Goal: Information Seeking & Learning: Check status

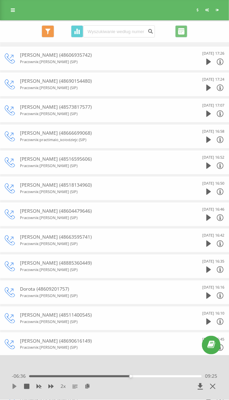
click at [12, 386] on icon at bounding box center [14, 386] width 5 height 5
click at [15, 363] on div "2 x - 06:11 09:49 09:49" at bounding box center [114, 377] width 229 height 45
click at [15, 388] on icon at bounding box center [14, 386] width 5 height 5
click at [14, 387] on icon at bounding box center [14, 386] width 4 height 5
click at [15, 388] on icon at bounding box center [14, 386] width 5 height 5
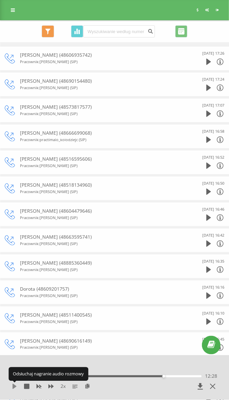
click at [15, 387] on icon at bounding box center [14, 386] width 4 height 5
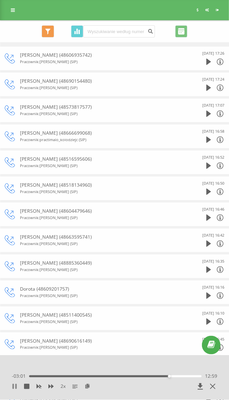
click at [14, 386] on icon at bounding box center [14, 386] width 5 height 5
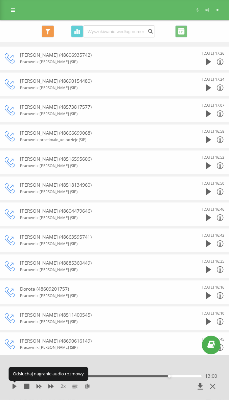
click at [14, 386] on icon at bounding box center [14, 386] width 4 height 5
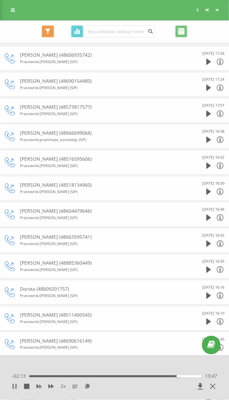
click at [17, 386] on icon at bounding box center [14, 386] width 5 height 5
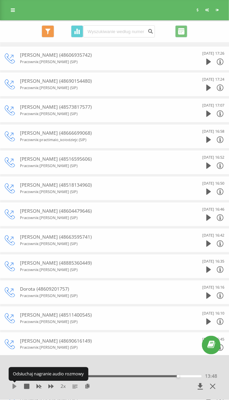
click at [15, 387] on icon at bounding box center [14, 386] width 4 height 5
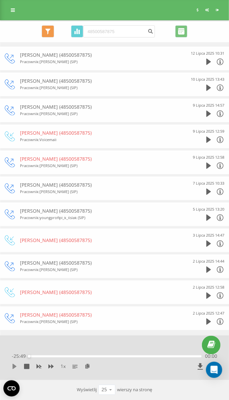
click at [15, 364] on icon at bounding box center [14, 366] width 4 height 5
click at [50, 366] on icon at bounding box center [50, 367] width 5 height 4
click at [41, 366] on icon at bounding box center [38, 366] width 5 height 5
click at [50, 366] on icon at bounding box center [50, 366] width 5 height 5
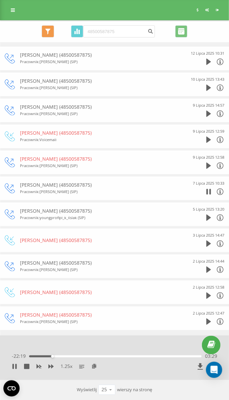
click at [19, 342] on div "1.25 x - 22:19 03:29 03:29" at bounding box center [114, 358] width 229 height 45
click at [13, 368] on div "1.25 x" at bounding box center [94, 366] width 164 height 7
click at [13, 368] on button at bounding box center [14, 366] width 5 height 5
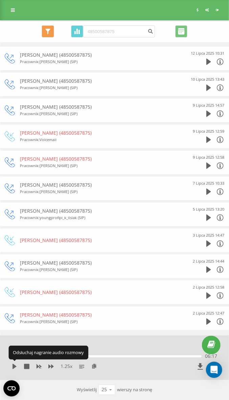
click at [13, 368] on icon at bounding box center [14, 366] width 5 height 5
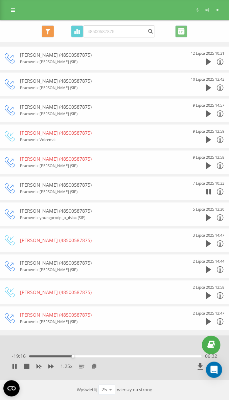
click at [51, 368] on div "1.25 x" at bounding box center [94, 366] width 164 height 7
click at [51, 366] on icon at bounding box center [50, 367] width 5 height 4
click at [49, 366] on icon at bounding box center [50, 367] width 5 height 4
click at [39, 368] on icon at bounding box center [38, 366] width 5 height 5
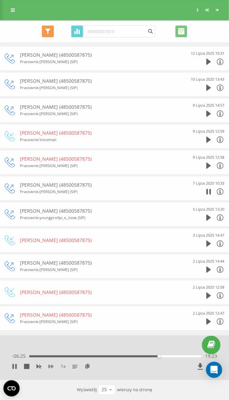
click at [49, 367] on icon at bounding box center [50, 366] width 5 height 5
click at [63, 345] on div at bounding box center [114, 344] width 175 height 7
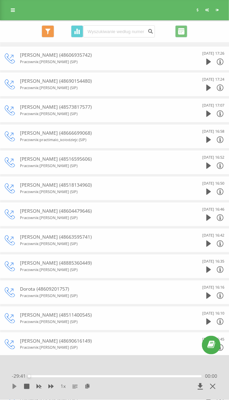
click at [14, 387] on icon at bounding box center [14, 386] width 4 height 5
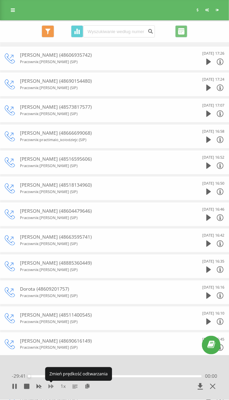
click at [52, 386] on icon at bounding box center [50, 387] width 5 height 4
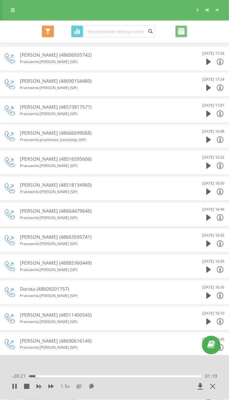
click at [33, 376] on div "01:19" at bounding box center [115, 376] width 172 height 2
click at [50, 388] on icon at bounding box center [50, 386] width 5 height 5
click at [16, 366] on div "2 x - 15:02 14:38 14:38" at bounding box center [114, 377] width 229 height 45
click at [16, 388] on icon at bounding box center [15, 386] width 1 height 5
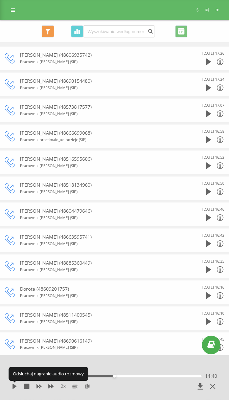
click at [16, 388] on icon at bounding box center [14, 386] width 5 height 5
